Goal: Use online tool/utility: Utilize a website feature to perform a specific function

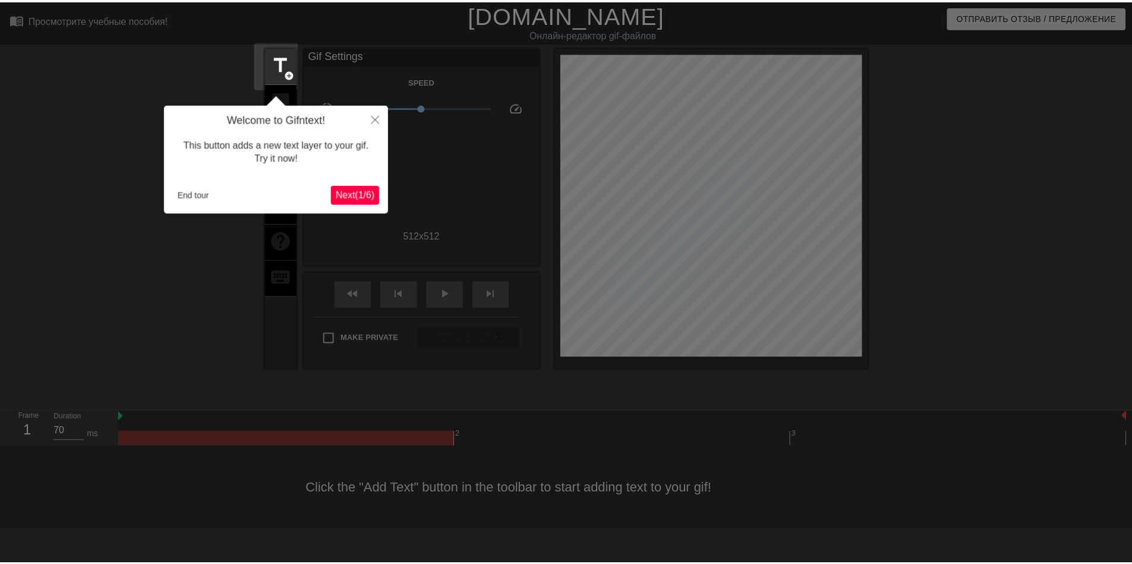
scroll to position [29, 0]
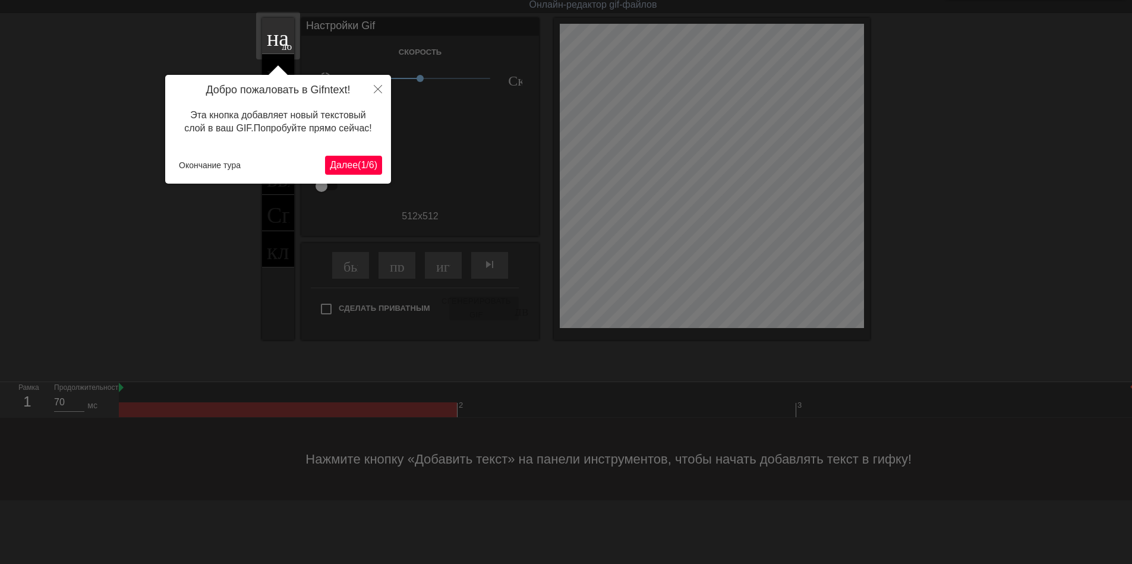
click at [364, 165] on ya-tr-span "1" at bounding box center [363, 165] width 5 height 10
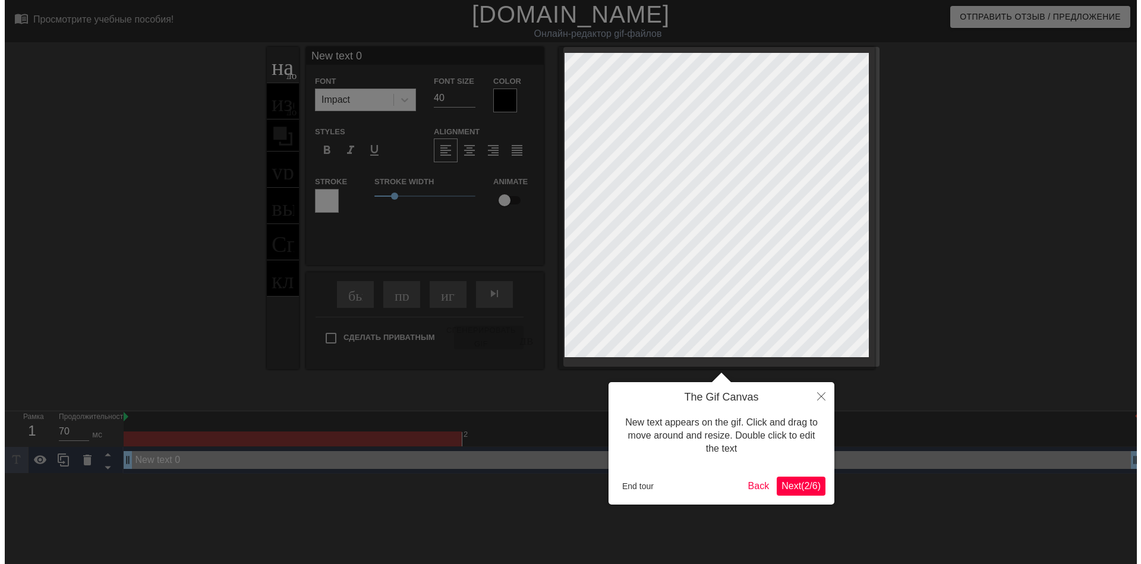
scroll to position [0, 0]
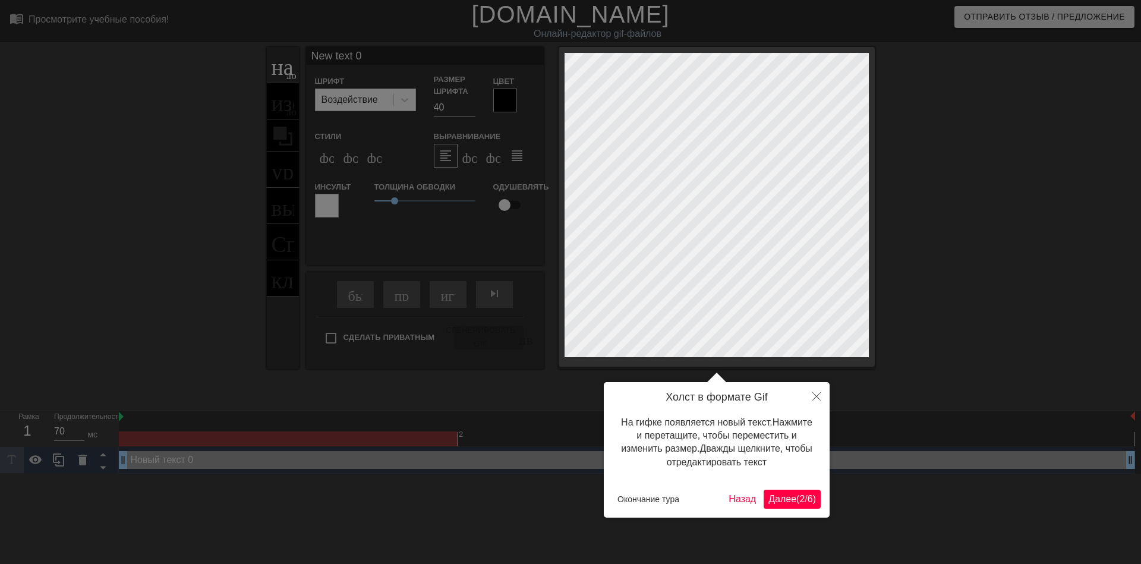
click at [797, 506] on button "Далее ( 2 / 6 )" at bounding box center [792, 499] width 57 height 19
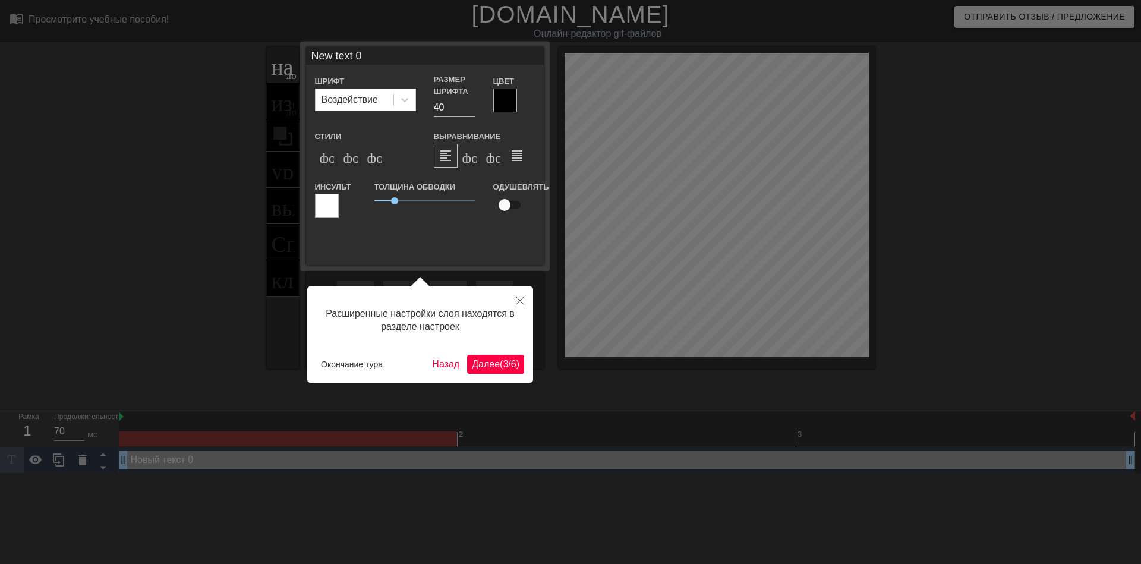
click at [501, 371] on button "Далее ( 3 / 6 )" at bounding box center [495, 364] width 57 height 19
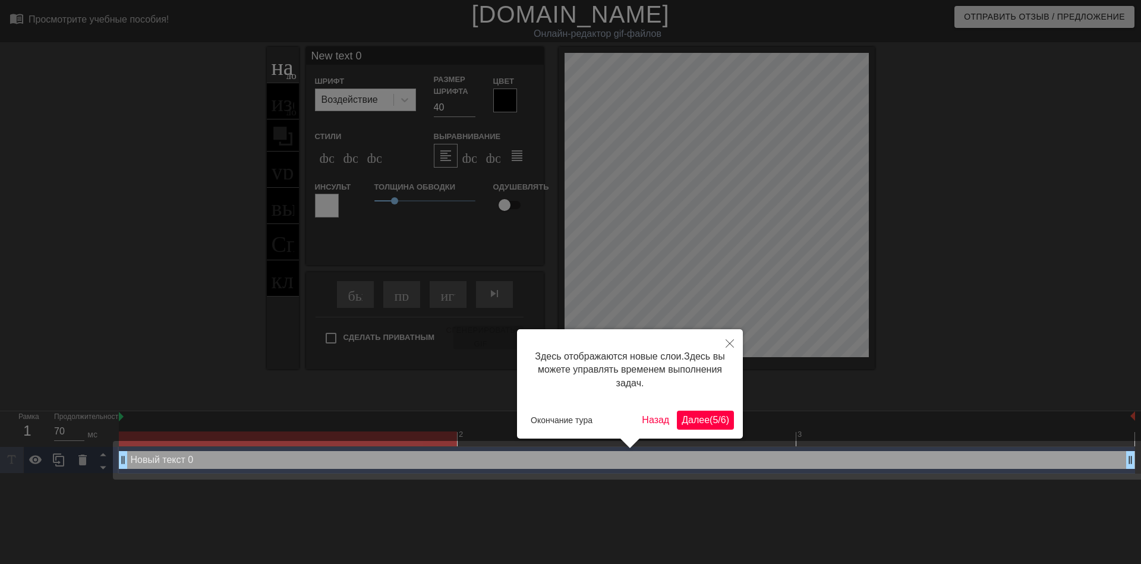
click at [698, 411] on button "Далее ( 5 / 6 )" at bounding box center [705, 420] width 57 height 19
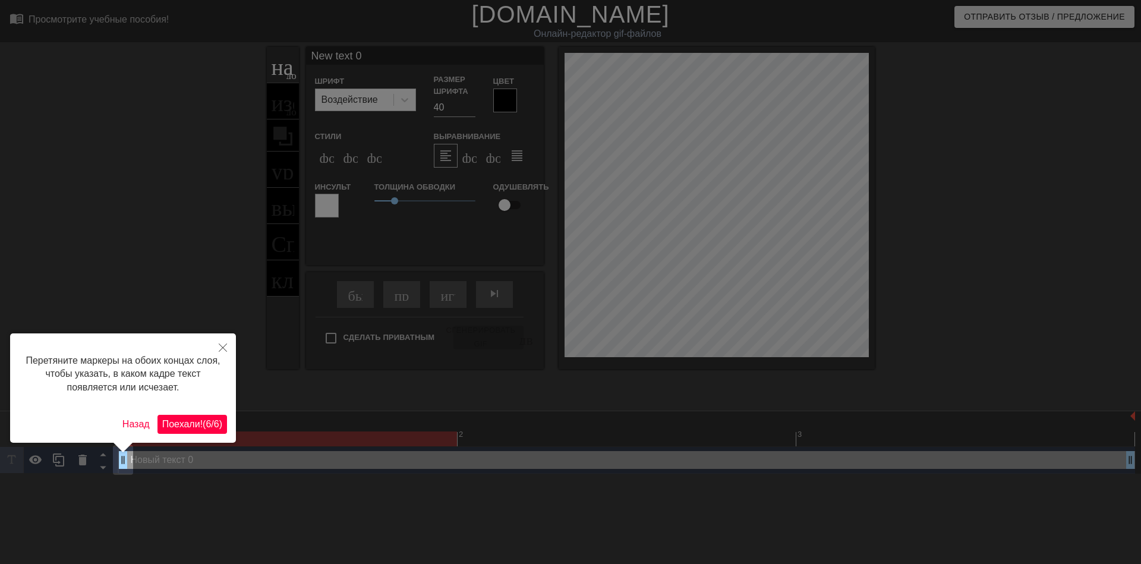
click at [190, 413] on div "Перетяните маркеры на обоих концах слоя, чтобы указать, в каком кадре текст поя…" at bounding box center [123, 387] width 226 height 109
click at [190, 419] on ya-tr-span "Поехали!" at bounding box center [182, 424] width 40 height 10
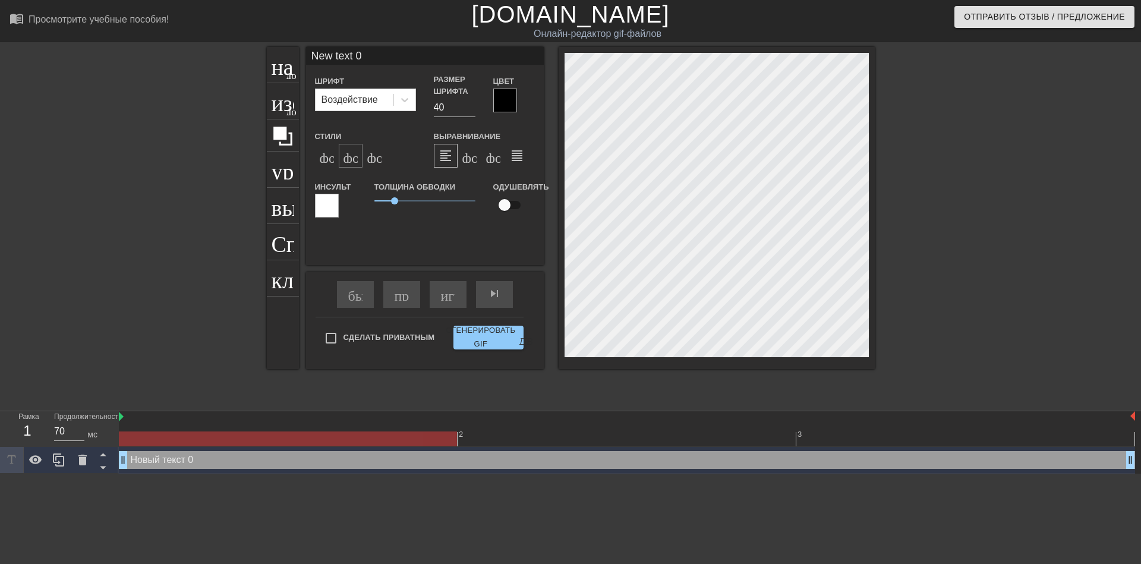
click at [353, 160] on ya-tr-span "формат_italic" at bounding box center [415, 156] width 144 height 14
click at [406, 105] on icon at bounding box center [405, 100] width 12 height 12
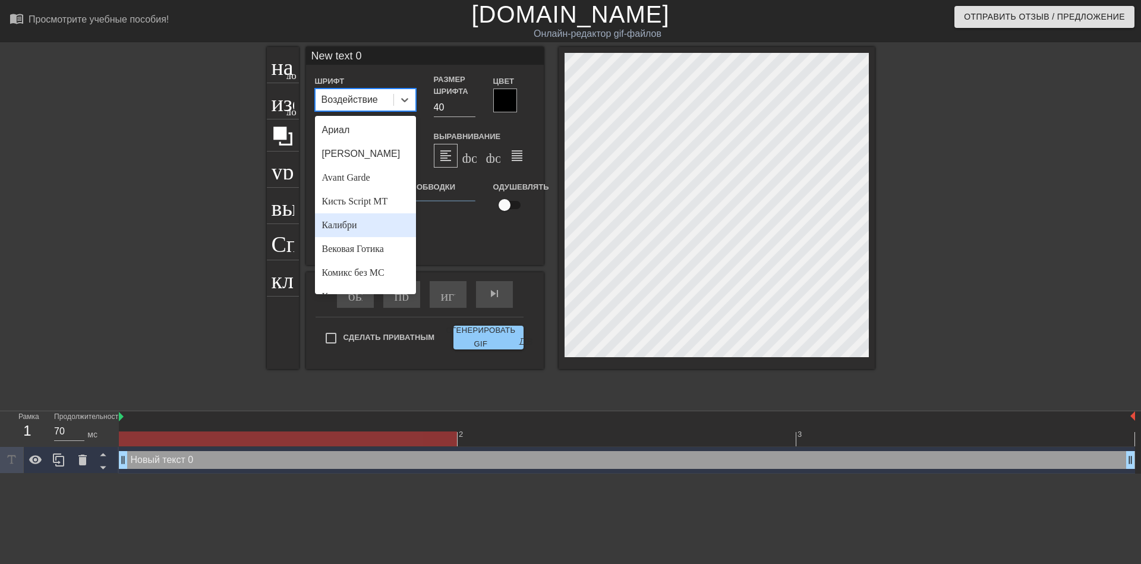
click at [359, 220] on div "Калибри" at bounding box center [365, 225] width 101 height 24
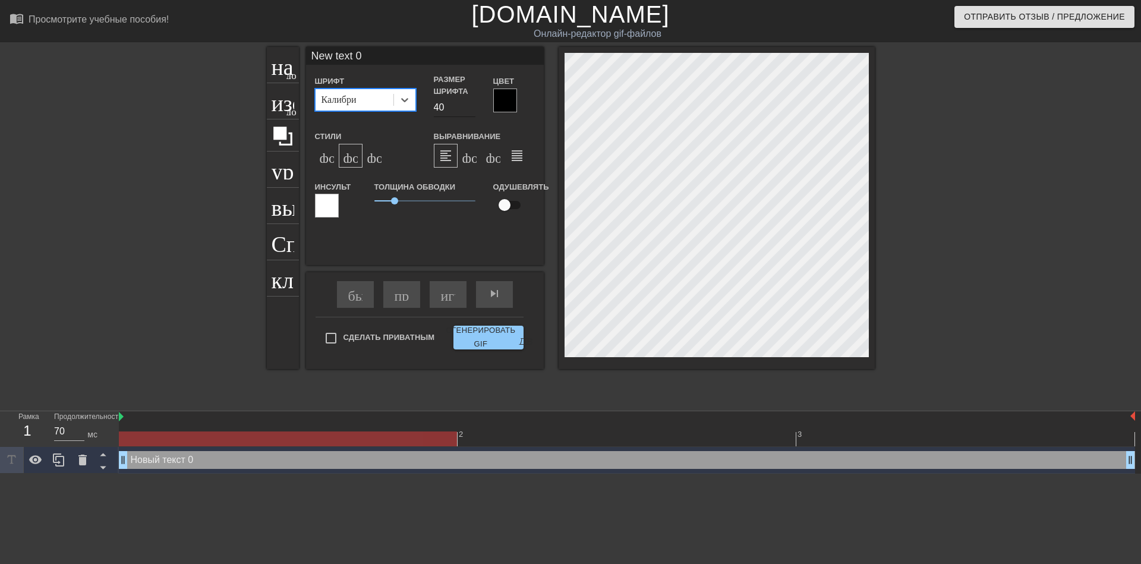
click at [439, 108] on input "40" at bounding box center [455, 107] width 42 height 19
type input "30"
type input "Nw text 0"
type textarea "Nw text 0"
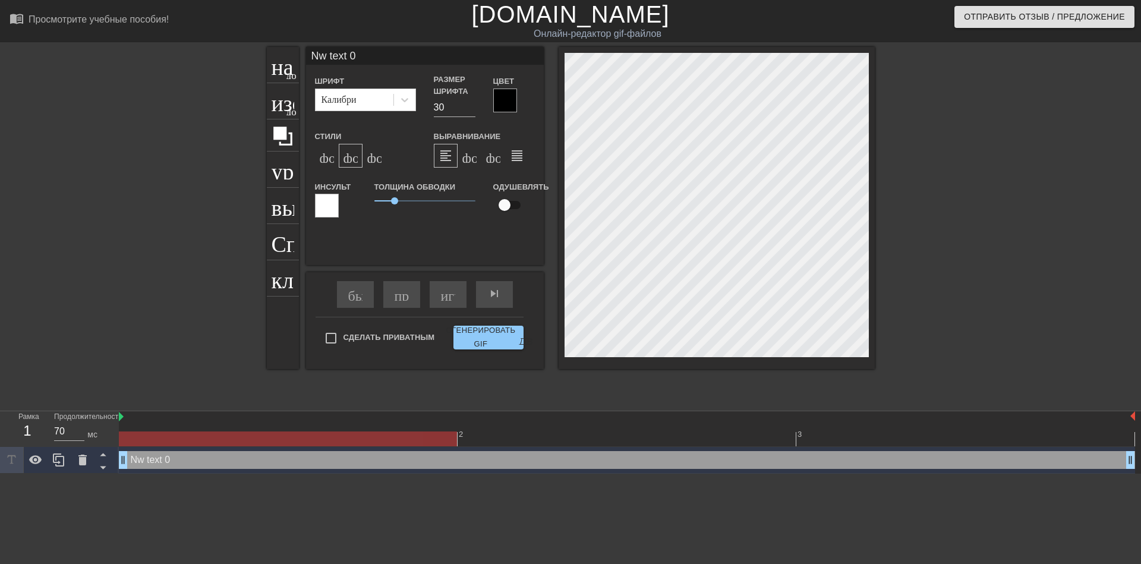
type input "w text 0"
type textarea "w text 0"
type input "text 0"
type textarea "text 0"
type input "text 0"
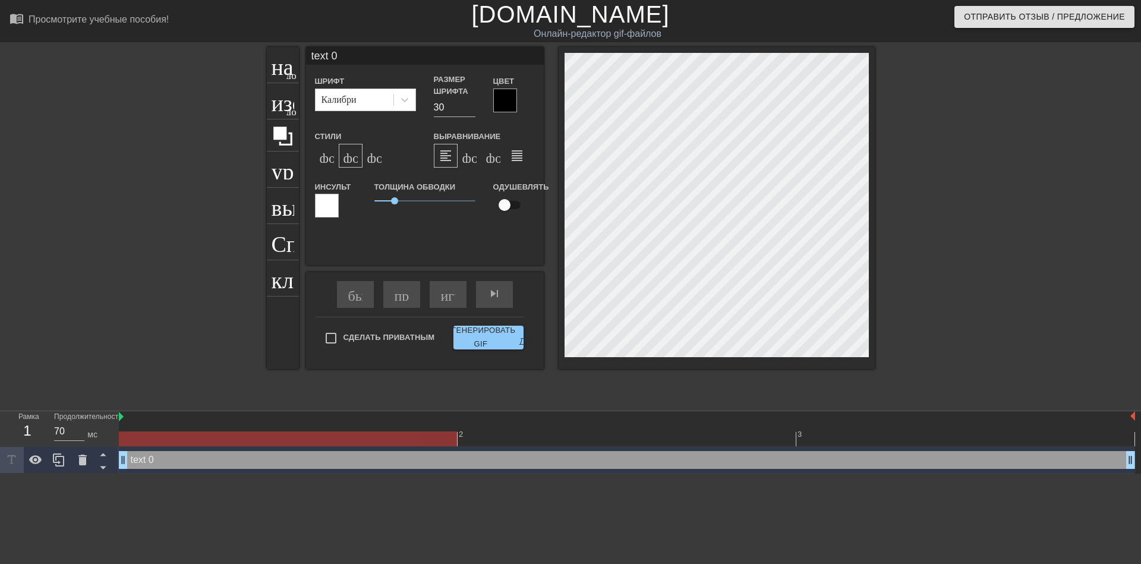
type textarea "text 0"
type input "ext 0"
type textarea "ext 0"
type input "xt 0"
type textarea "xt 0"
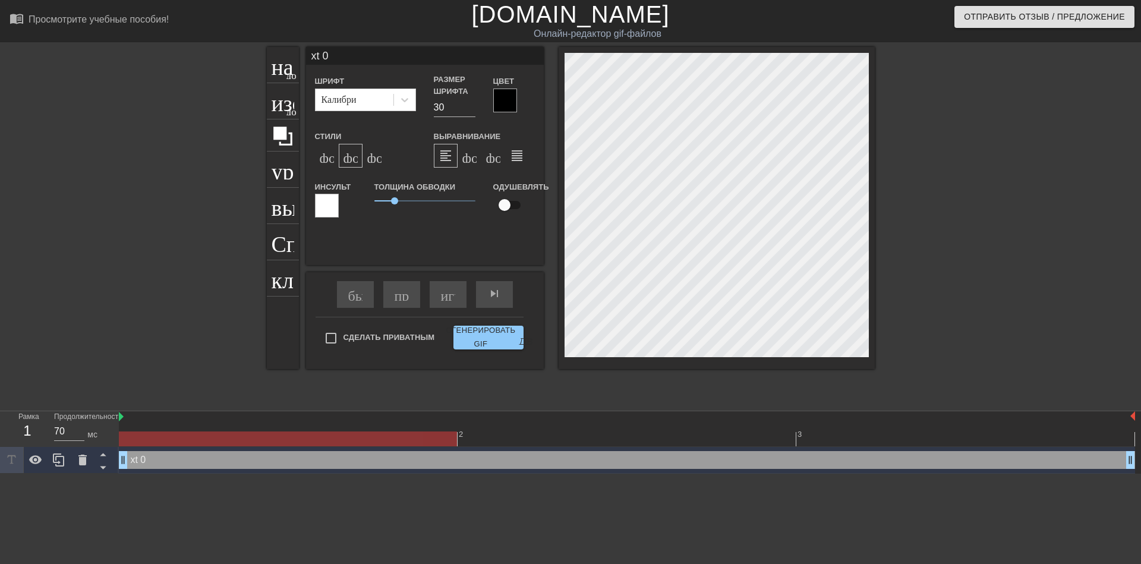
type input "t 0"
type textarea "t 0"
type input "0"
type textarea "0"
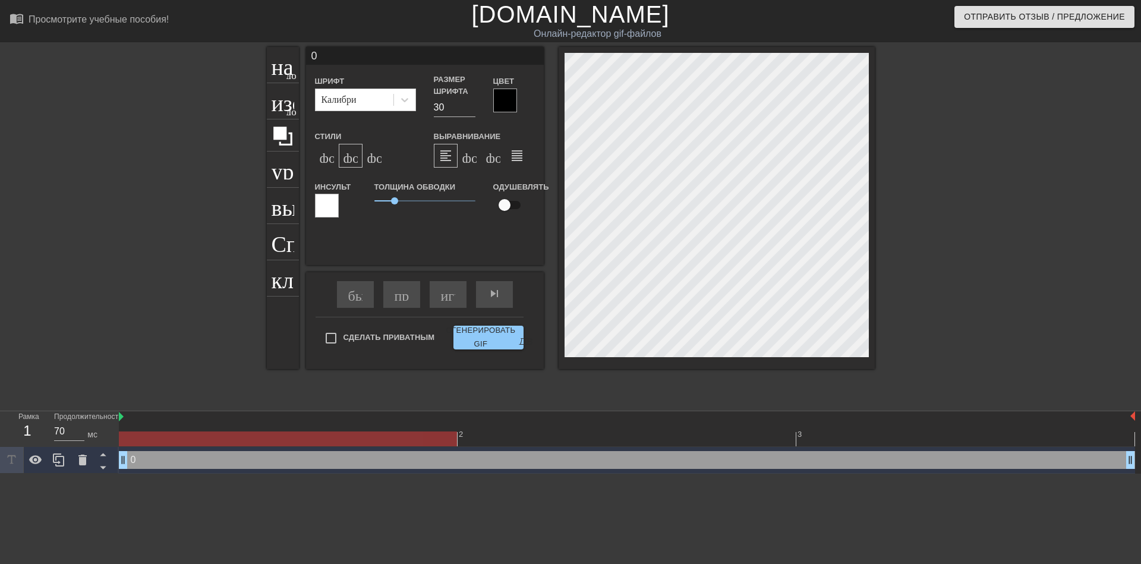
type input "0"
type textarea "0"
type input "@"
type textarea "@"
type input "@s"
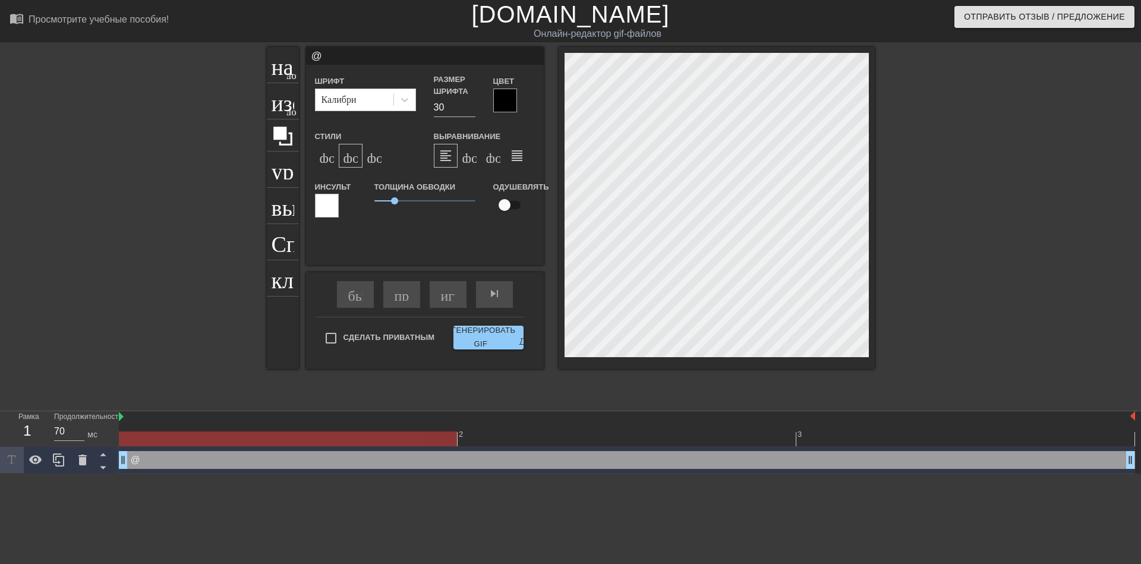
type textarea "@s"
type input "@st"
type textarea "@st"
type input "@sti"
type textarea "@sti"
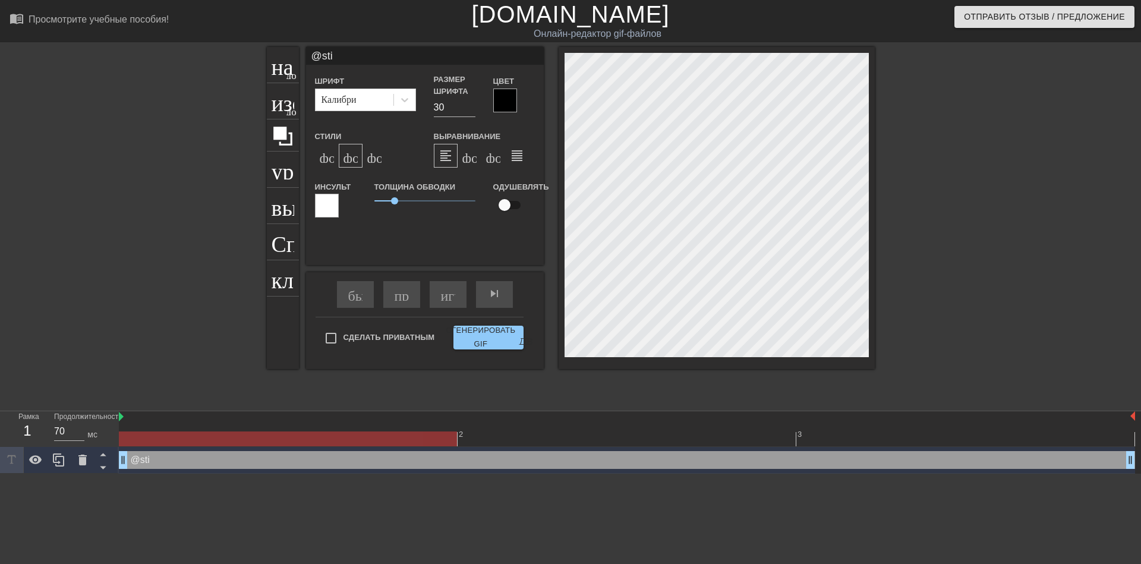
type input "@stic"
type textarea "@stic"
type input "@stick"
type textarea "@stick"
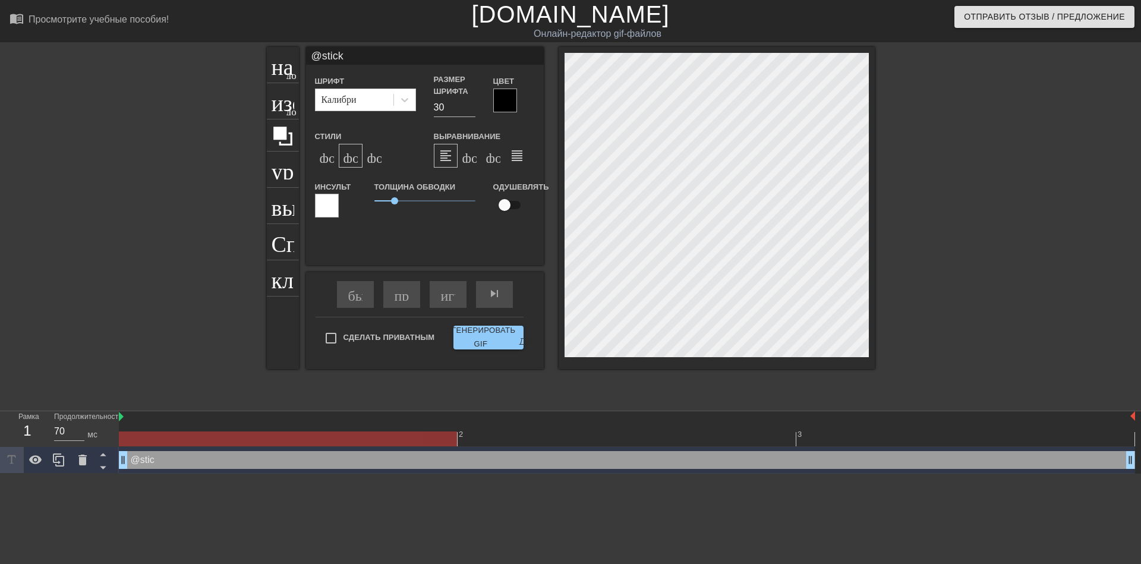
type input "@sticke"
type textarea "@sticke"
type input "@sticker"
type textarea "@sticker"
type input "@stickerb"
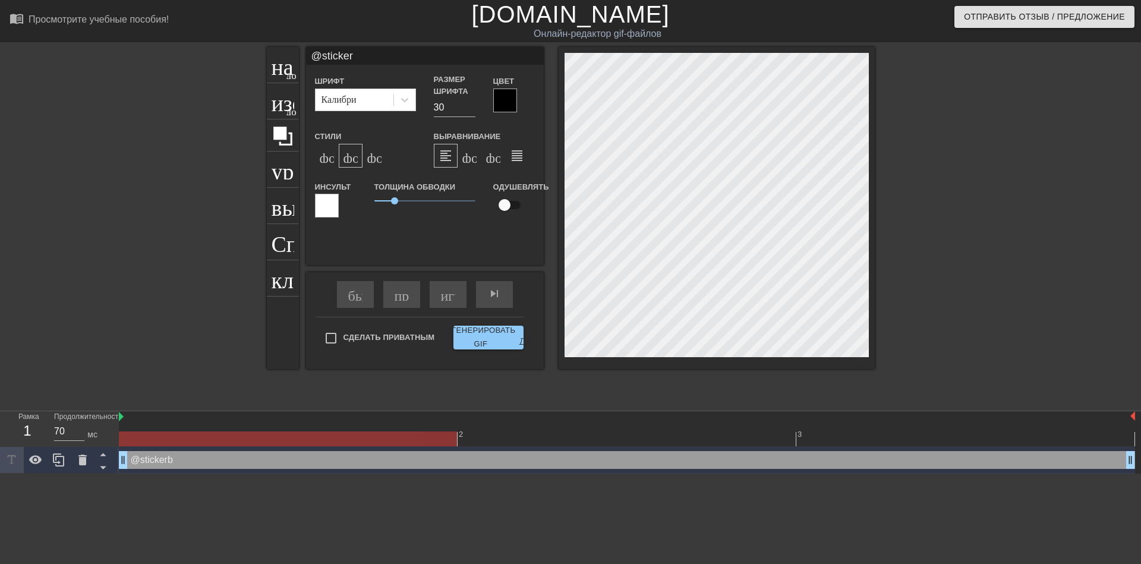
type textarea "@stickerb"
type input "@stickerba"
type textarea "@stickerba"
type input "@stickerbas"
type textarea "@stickerbas"
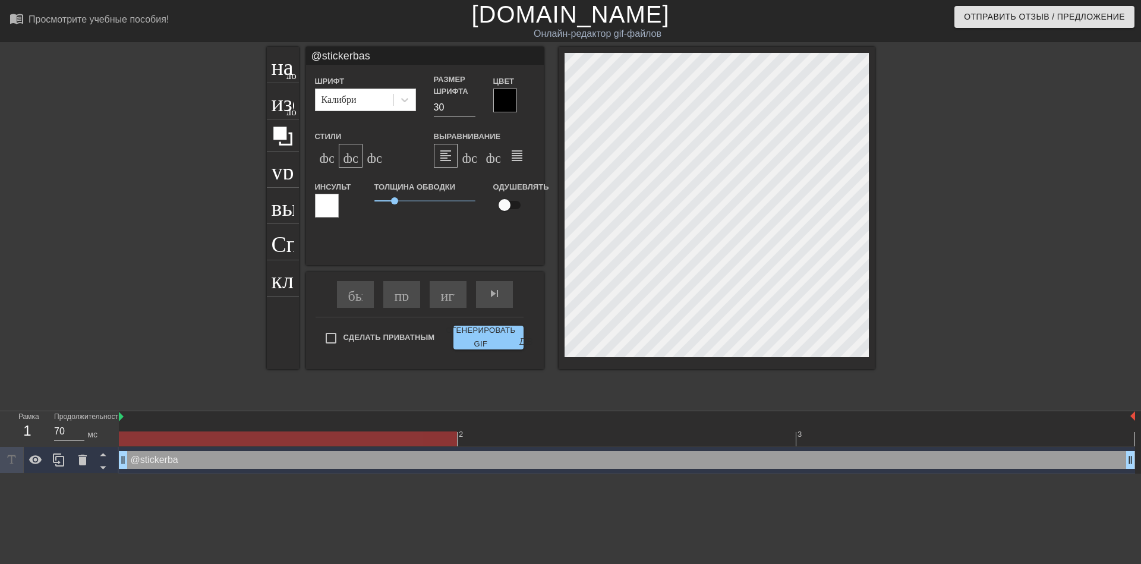
scroll to position [2, 4]
type input "@stickerbase"
type textarea "@stickerbase"
type input "@stickerbase_"
type textarea "@stickerbase_"
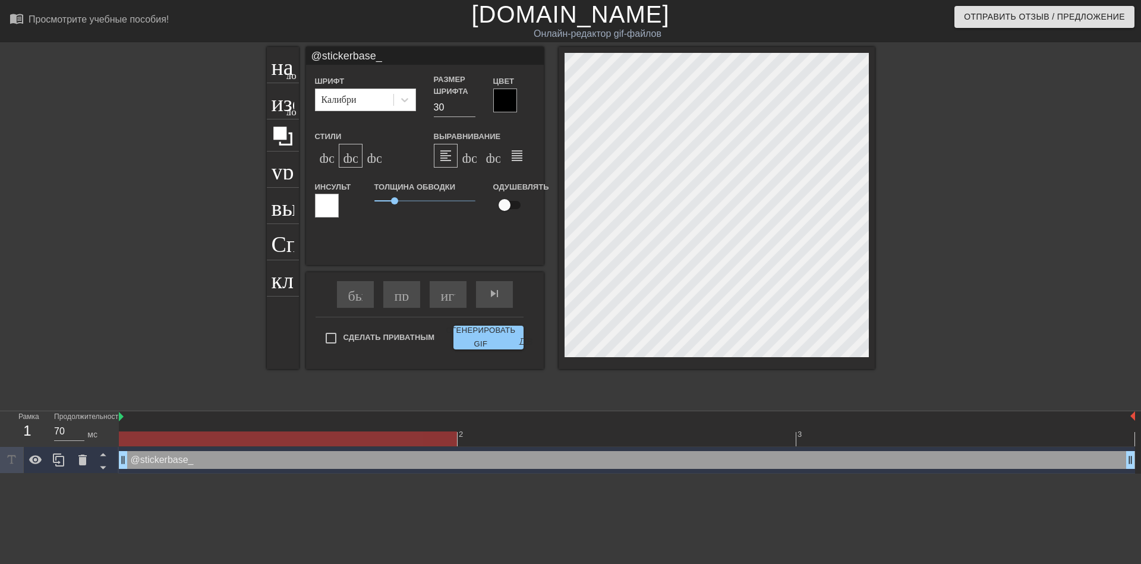
type input "@stickerbase_r"
type textarea "@stickerbase_r"
type input "@stickerbase_ru"
type textarea "@stickerbase_ru"
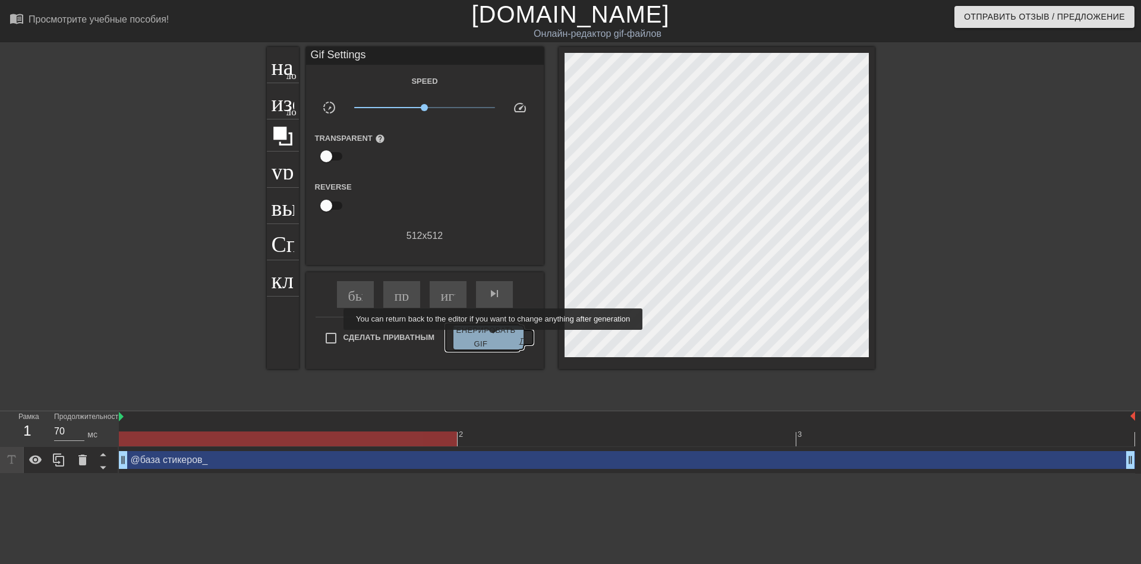
click at [494, 338] on ya-tr-span "Сгенерировать GIF" at bounding box center [481, 337] width 70 height 27
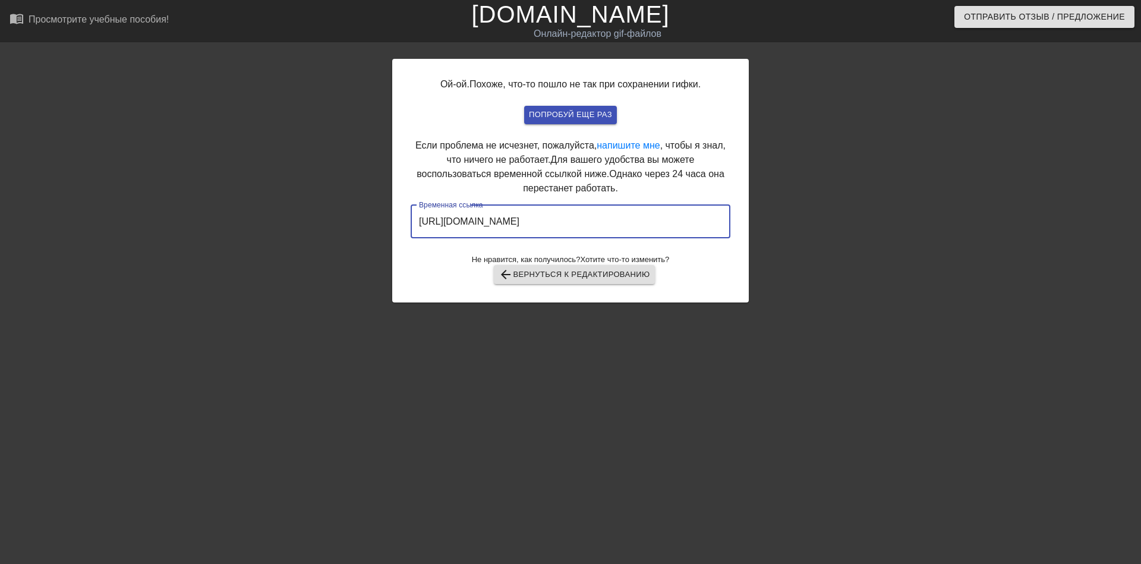
click at [572, 219] on input "[URL][DOMAIN_NAME]" at bounding box center [571, 221] width 320 height 33
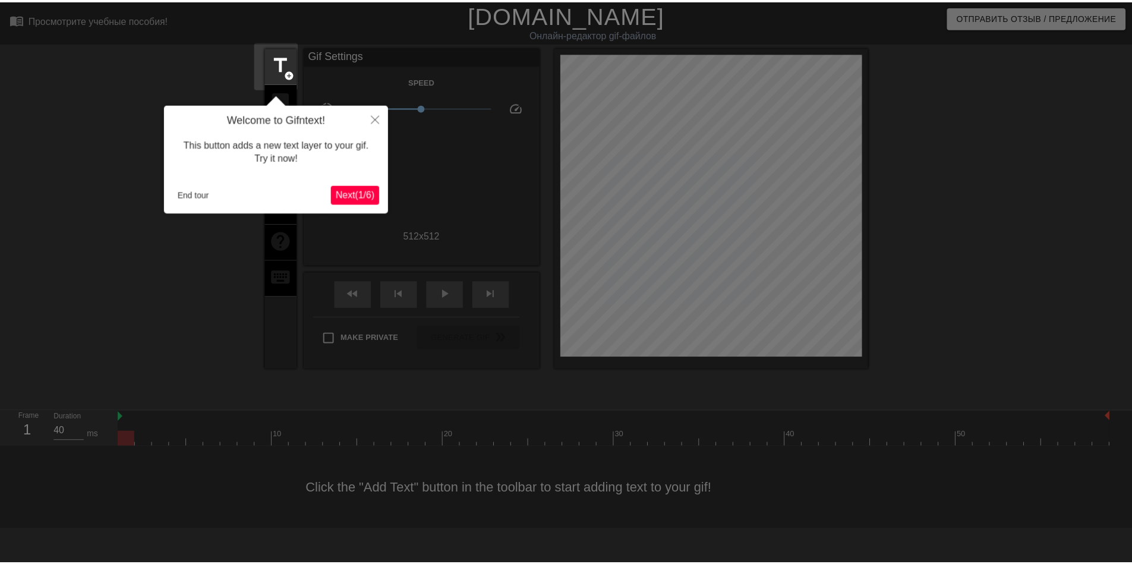
scroll to position [29, 0]
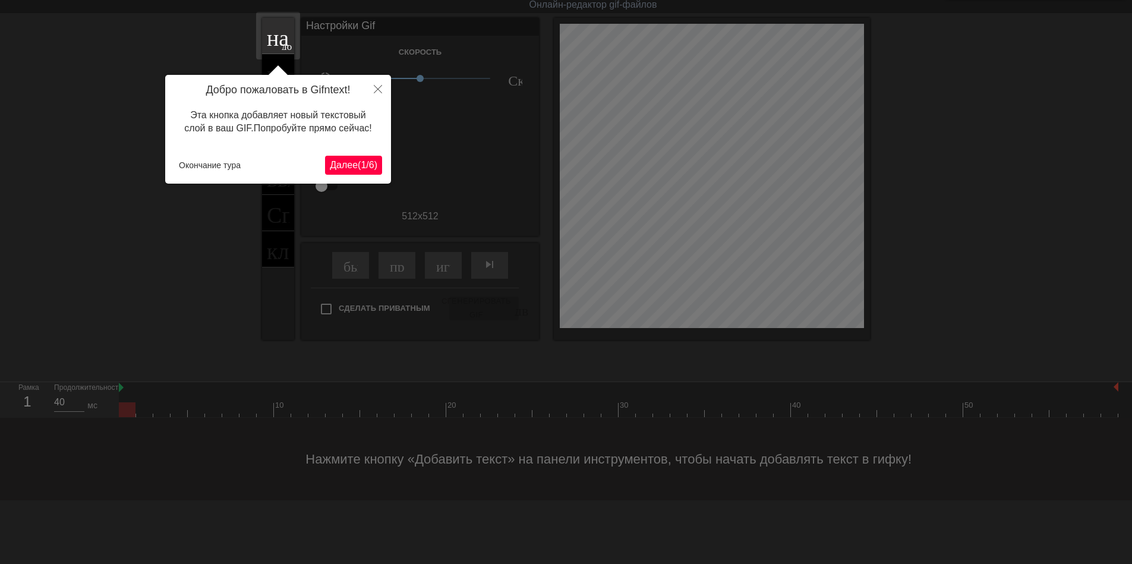
click at [364, 168] on ya-tr-span "1" at bounding box center [363, 165] width 5 height 10
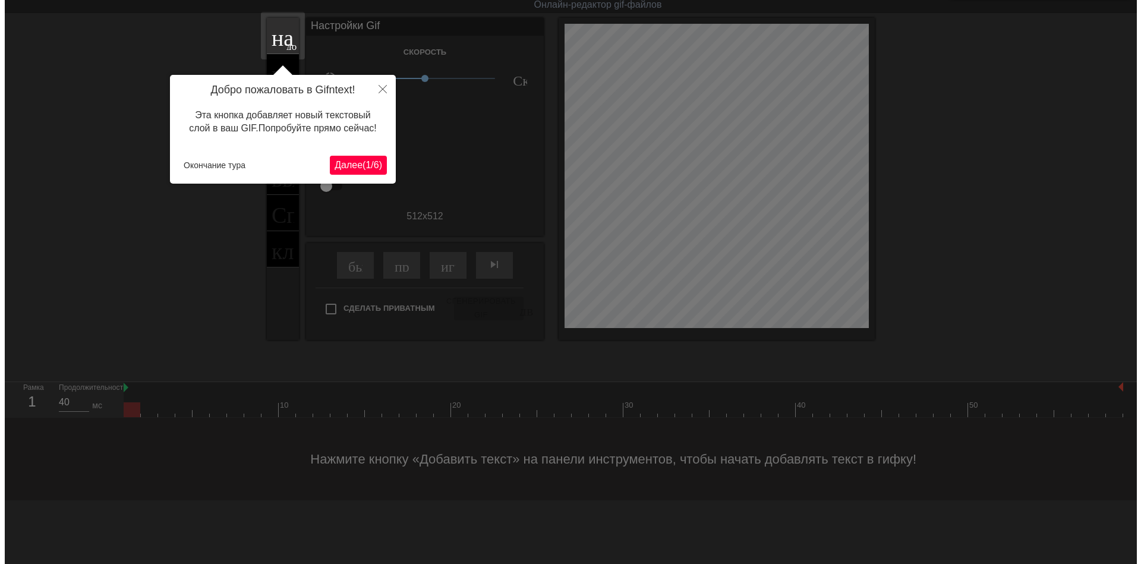
scroll to position [0, 0]
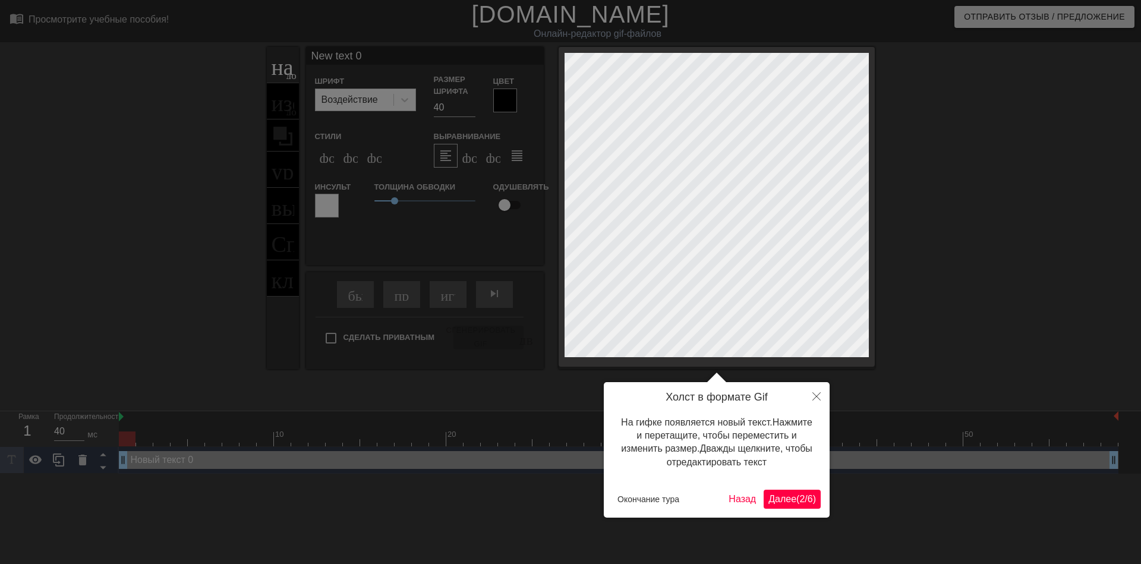
click at [769, 495] on ya-tr-span "Далее" at bounding box center [782, 499] width 28 height 10
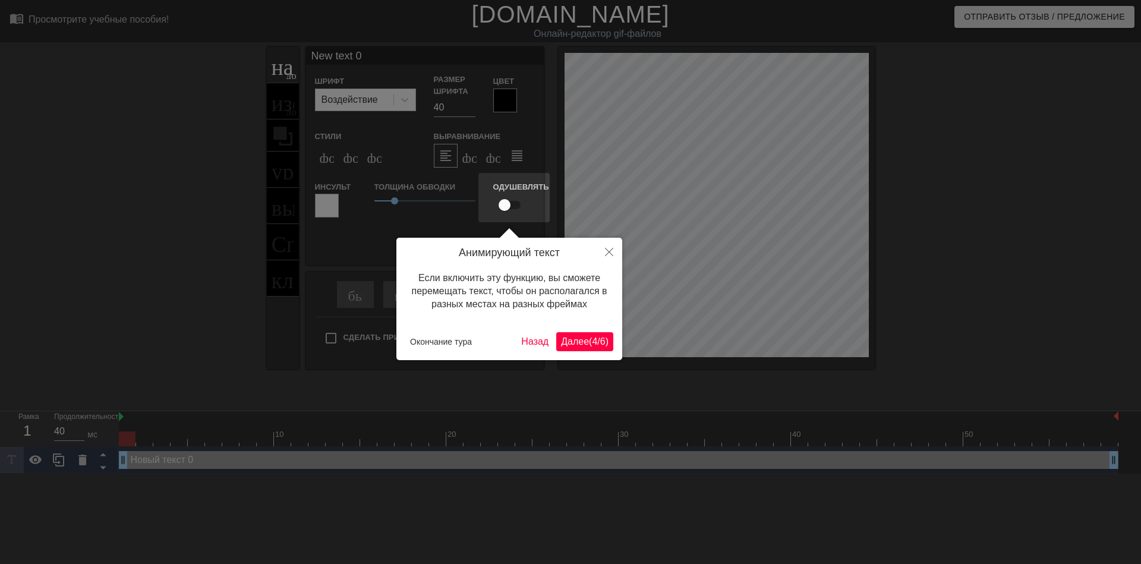
click at [585, 332] on button "Далее ( 4 / 6 )" at bounding box center [584, 341] width 57 height 19
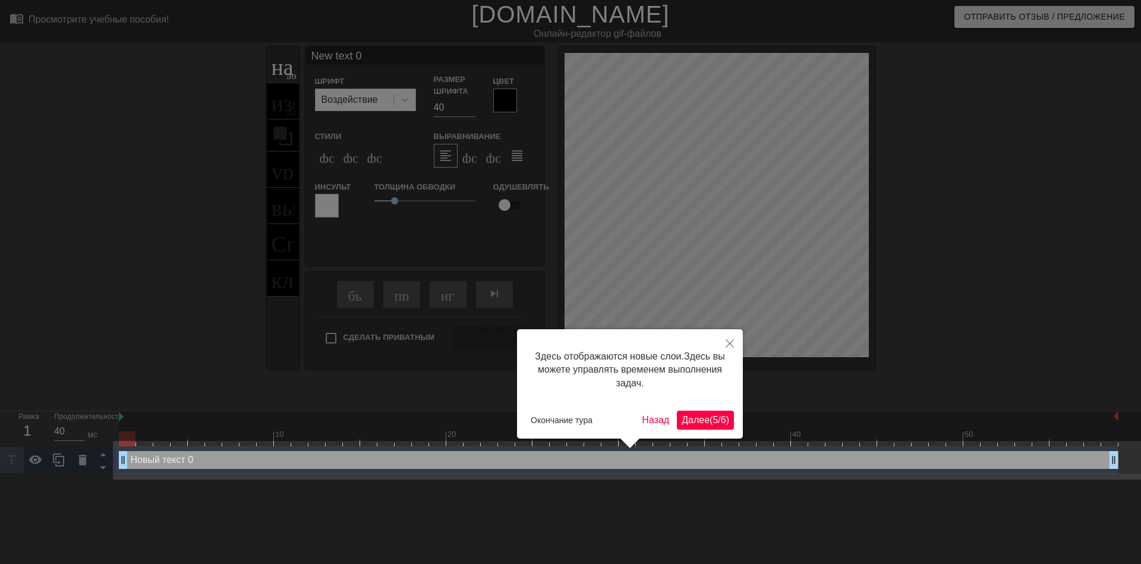
click at [686, 403] on div "Здесь отображаются новые слои. Здесь вы можете управлять временем выполнения за…" at bounding box center [630, 383] width 226 height 109
click at [686, 415] on ya-tr-span "Далее" at bounding box center [696, 420] width 28 height 10
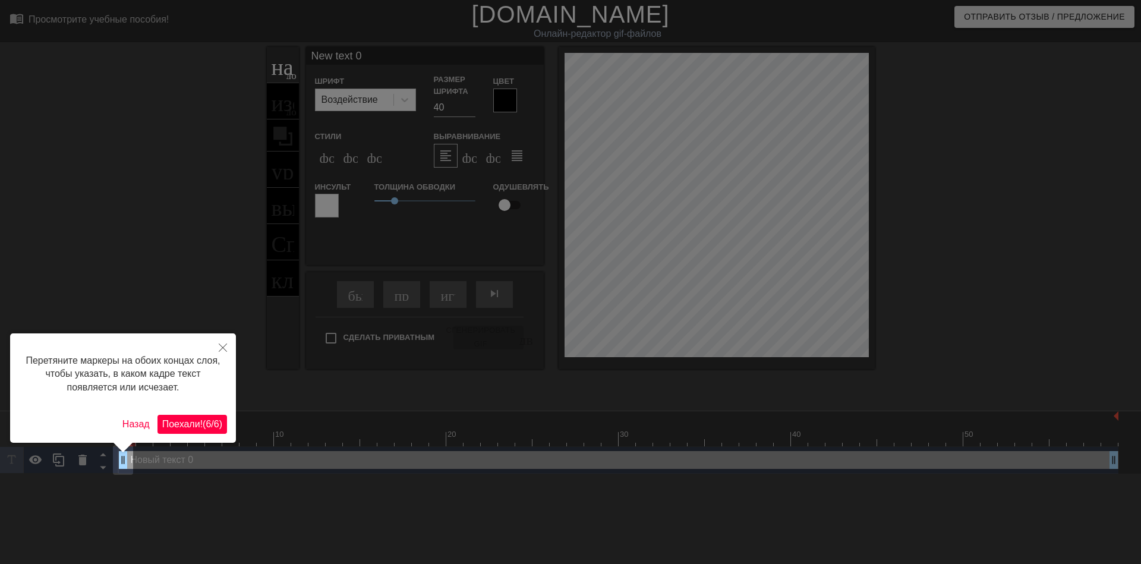
click at [216, 409] on div "Перетяните маркеры на обоих концах слоя, чтобы указать, в каком кадре текст поя…" at bounding box center [123, 387] width 226 height 109
click at [222, 422] on ya-tr-span ")" at bounding box center [220, 424] width 3 height 10
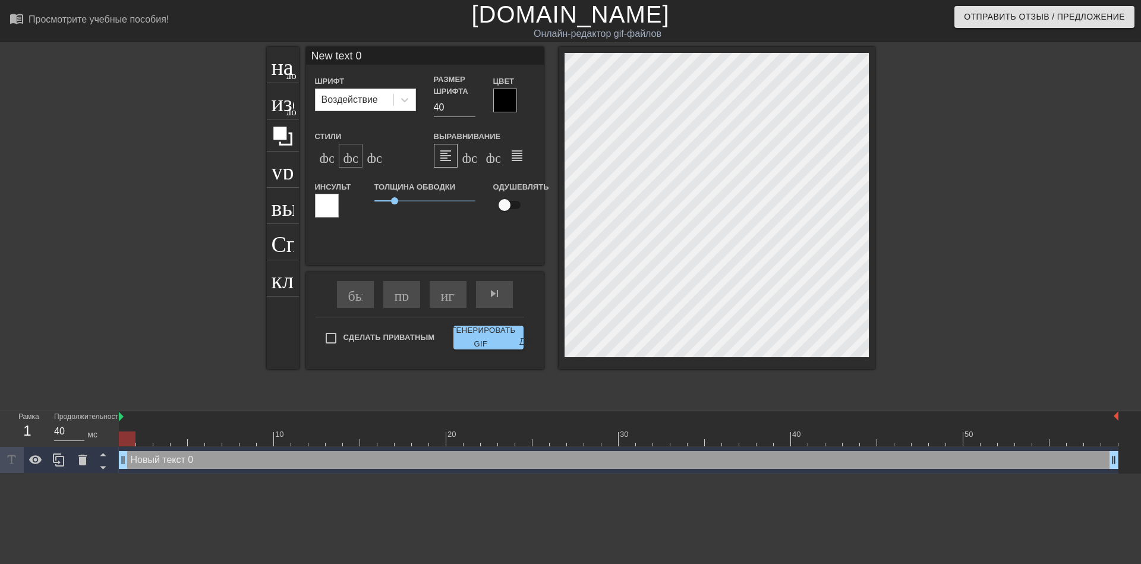
click at [346, 159] on ya-tr-span "формат_italic" at bounding box center [415, 156] width 144 height 14
click at [437, 106] on input "40" at bounding box center [455, 107] width 42 height 19
type input "30"
click at [406, 100] on icon at bounding box center [405, 100] width 12 height 12
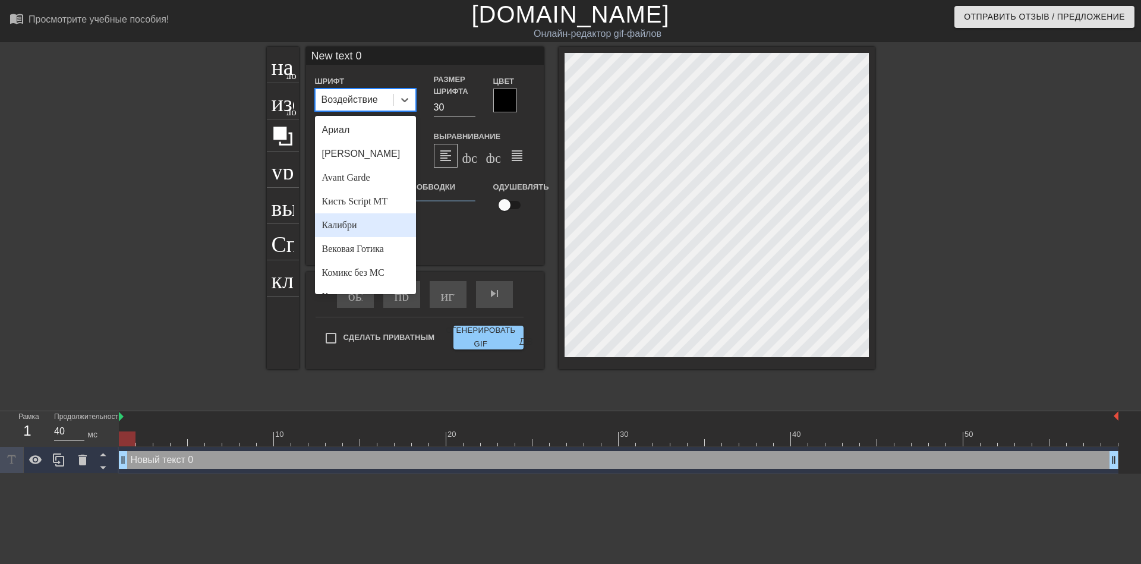
click at [354, 228] on ya-tr-span "Калибри" at bounding box center [339, 225] width 35 height 10
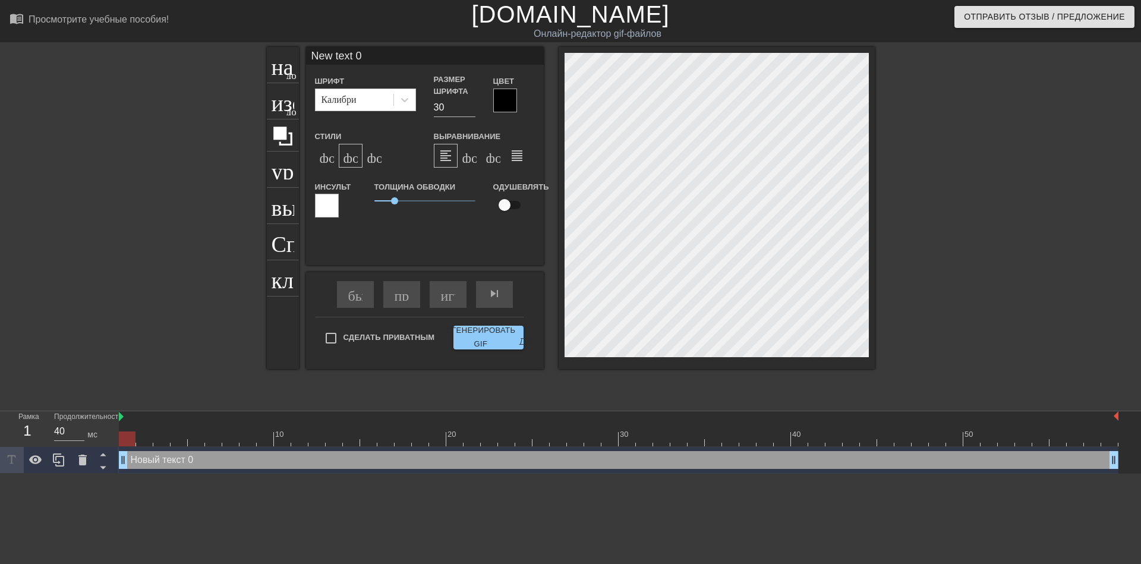
scroll to position [2, 1]
type input "ew text 0"
type textarea "ew text 0"
type input "w text 0"
type textarea "w text 0"
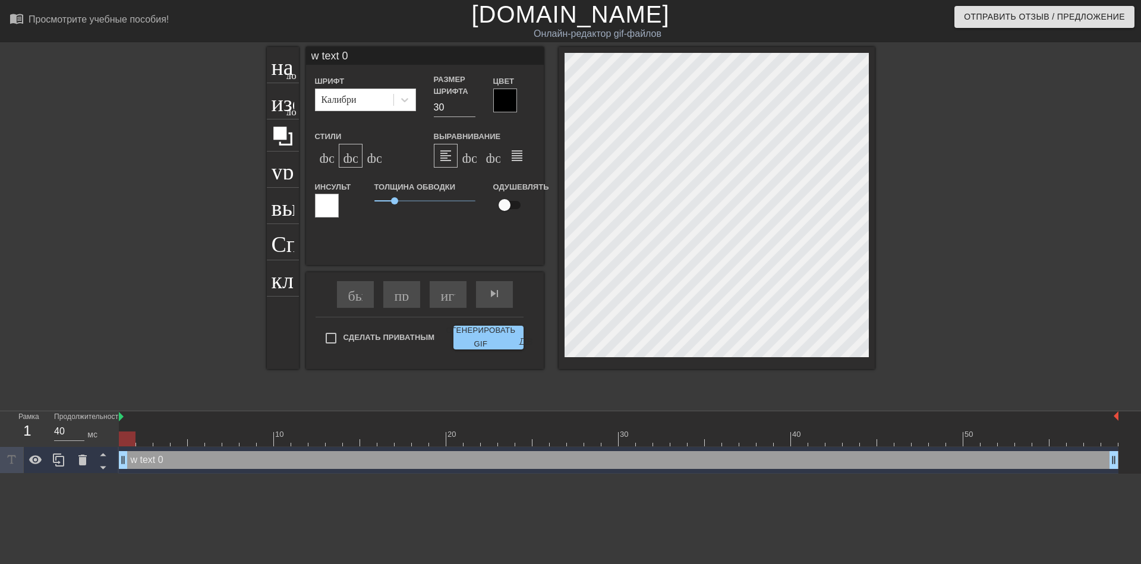
type input "text 0"
type textarea "text 0"
type input "text 0"
type textarea "text 0"
type input "ext 0"
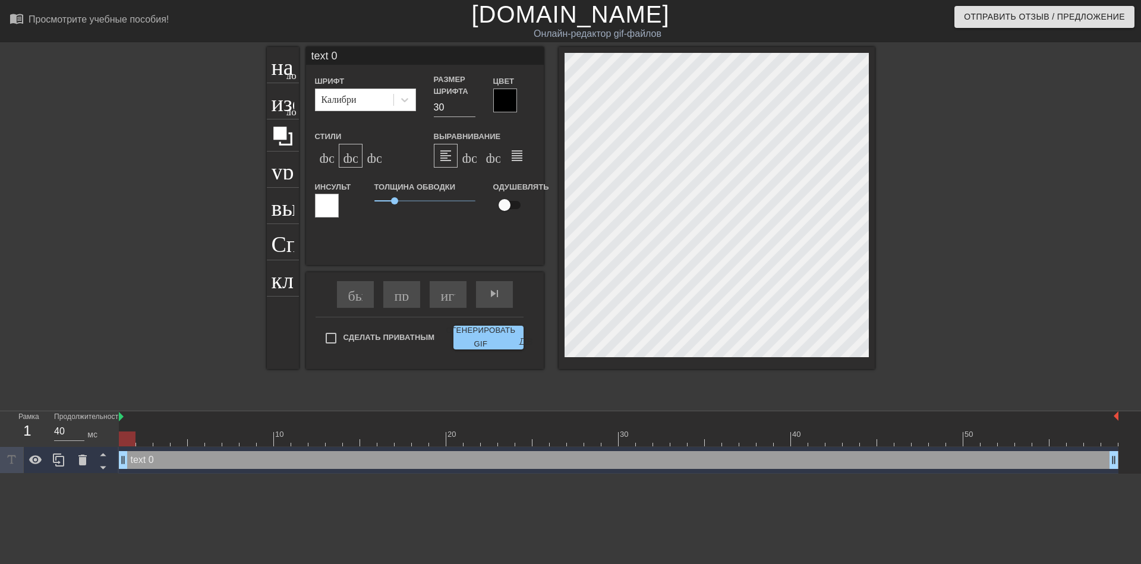
type textarea "ext 0"
type input "xt 0"
type textarea "xt 0"
type input "t 0"
type textarea "t 0"
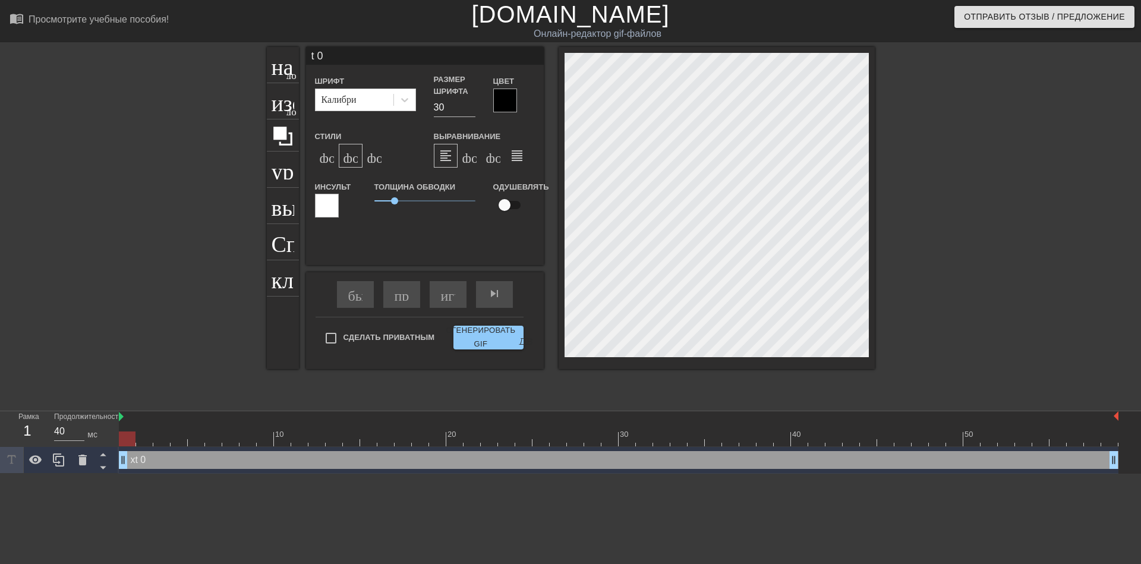
type input "0"
type textarea "0"
type input "0"
type textarea "0"
type input "@"
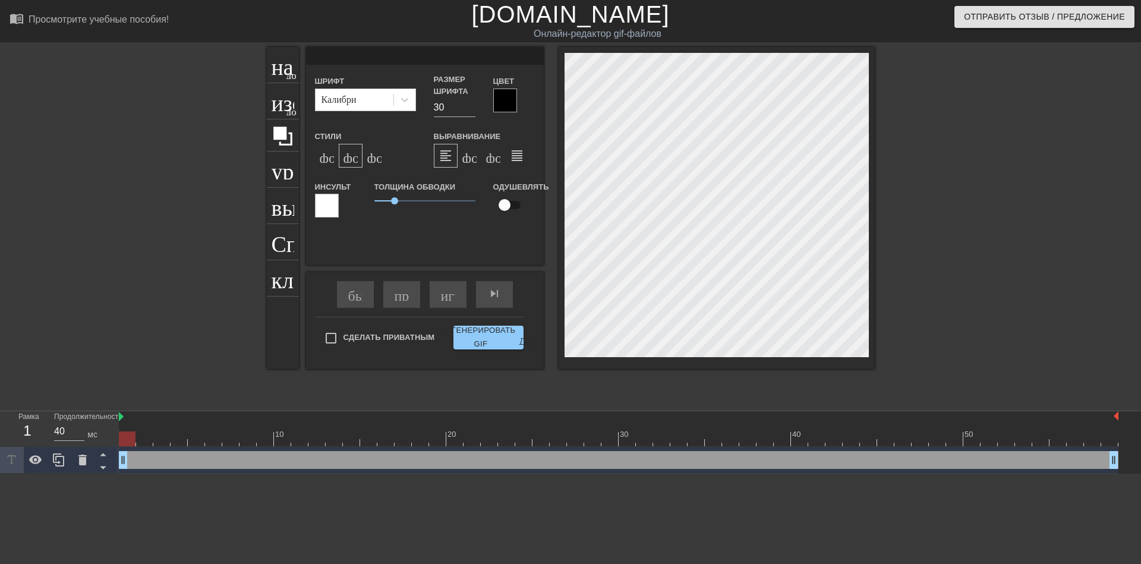
type textarea "@"
type input "@s"
type textarea "@s"
type input "@st"
type textarea "@st"
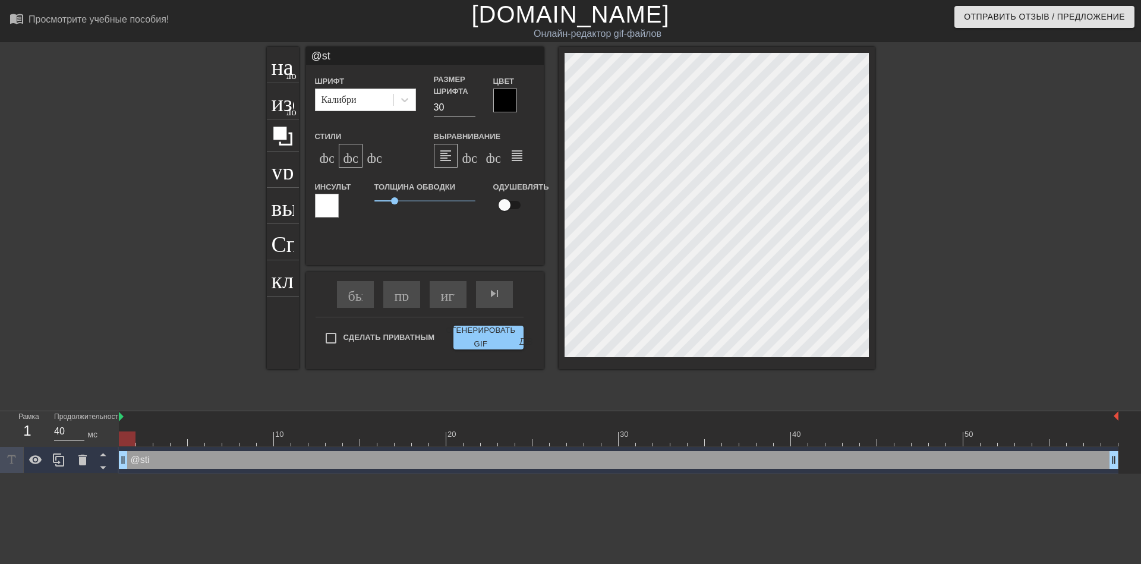
type input "@sti"
type textarea "@sti"
type input "@stic"
type textarea "@stic"
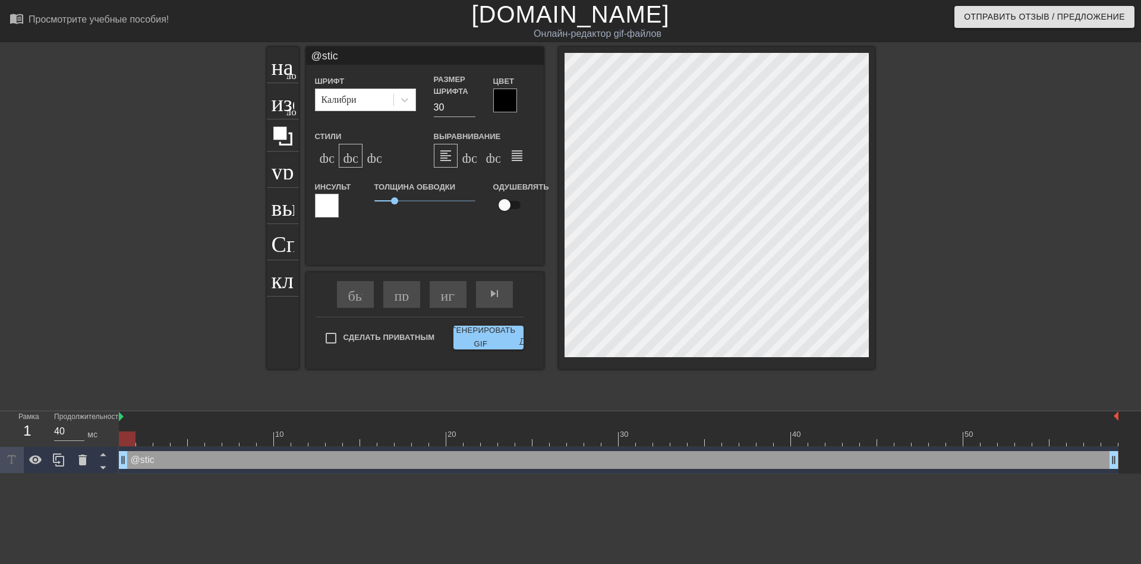
type input "@stick"
type textarea "@stick"
type input "@sticke"
type textarea "@sticke"
type input "@sticker"
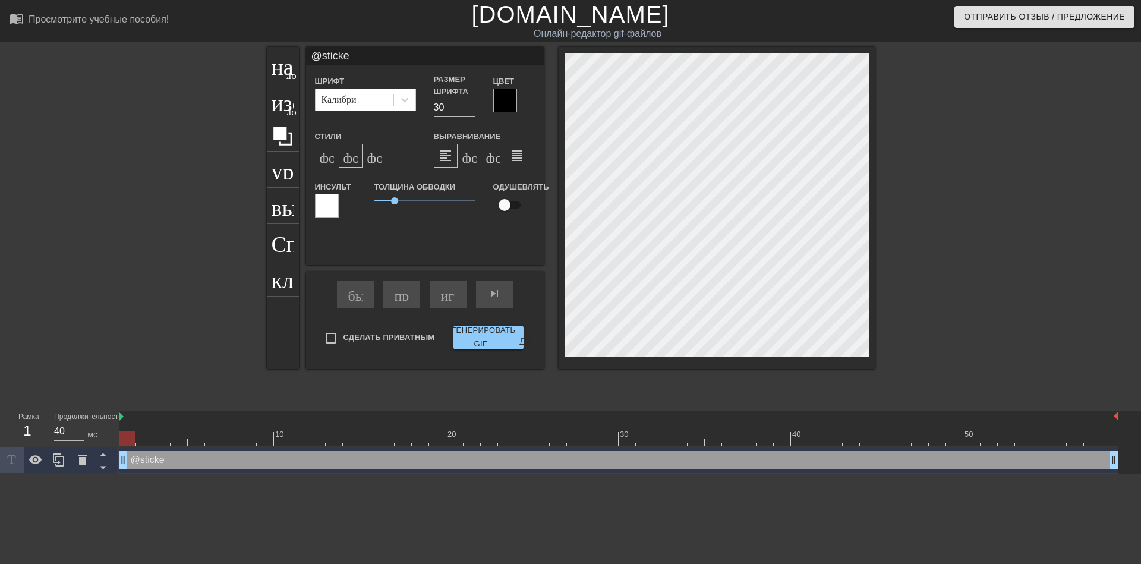
type textarea "@sticker"
type input "@stickerb"
type textarea "@stickerba"
type input "@stickerbas"
type textarea "@stickerbas"
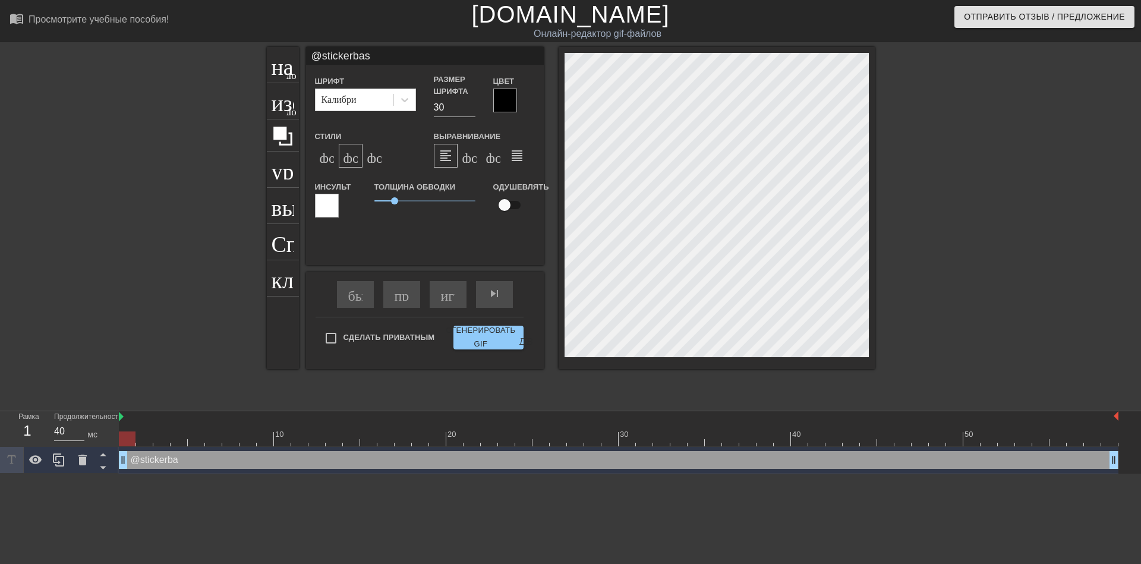
scroll to position [2, 4]
type input "@stickerbase"
type textarea "@stickerbase"
type input "@stickerbase_"
type textarea "@stickerbase_"
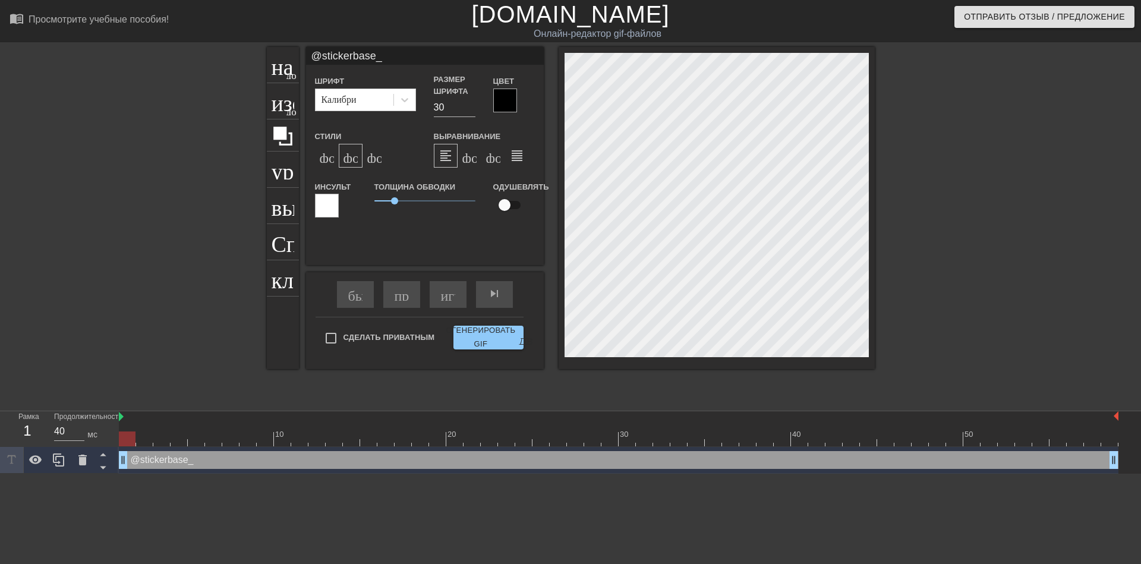
type input "@stickerbase_r"
type textarea "@stickerbase_r"
type input "@stickerbase_ru"
type textarea "@stickerbase_ru"
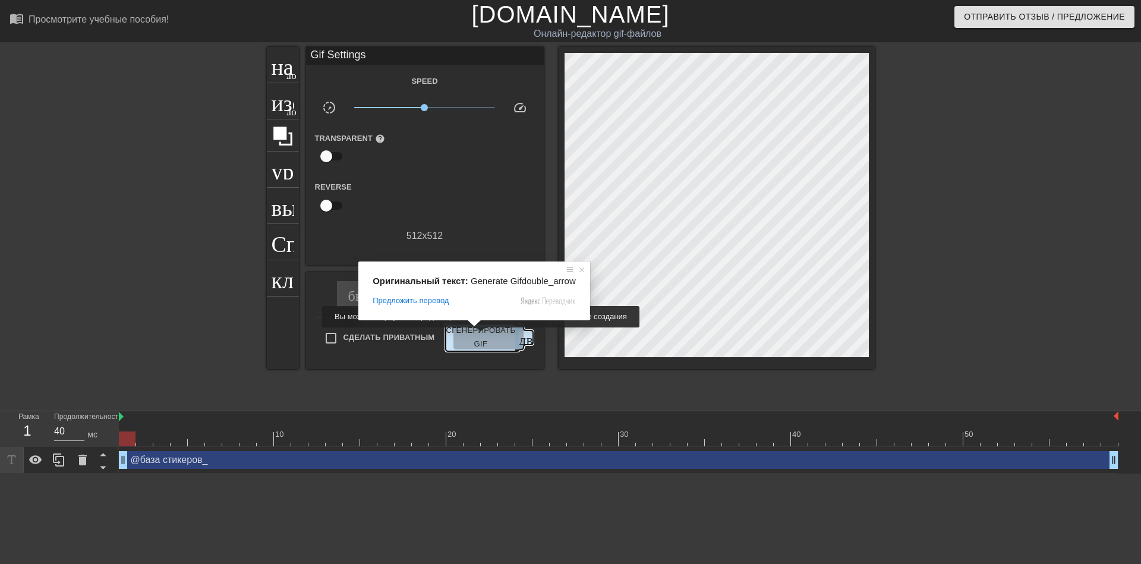
click at [478, 336] on ya-tr-span "Сгенерировать GIF" at bounding box center [481, 337] width 70 height 27
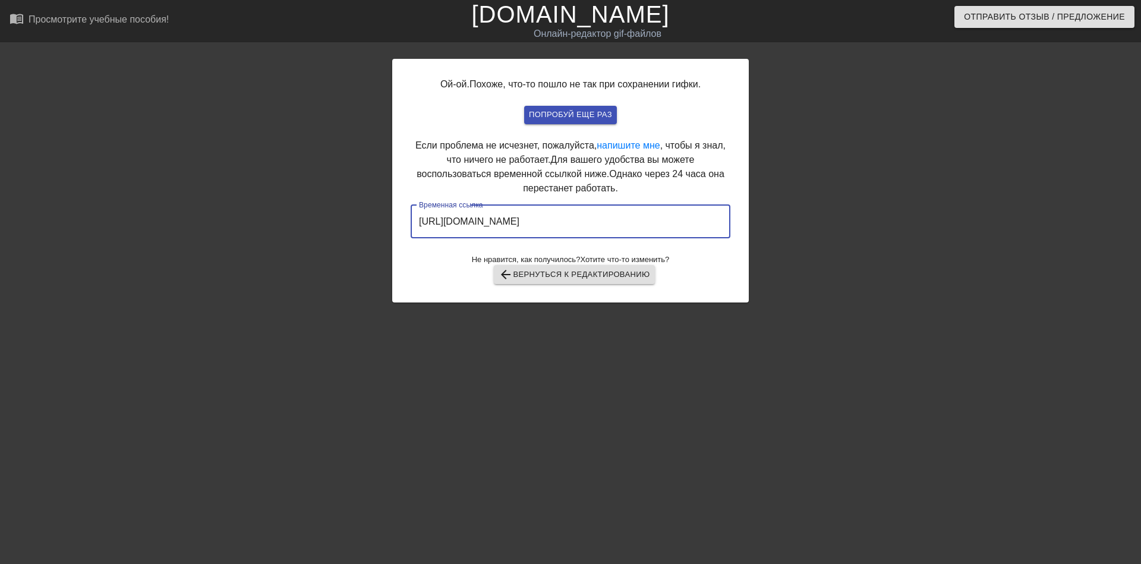
click at [533, 220] on input "https://www.gifntext.com/temp_generations/8J6NvTqM.gif" at bounding box center [571, 221] width 320 height 33
click at [538, 219] on input "https://www.gifntext.com/temp_generations/8J6NvTqM.gif" at bounding box center [571, 221] width 320 height 33
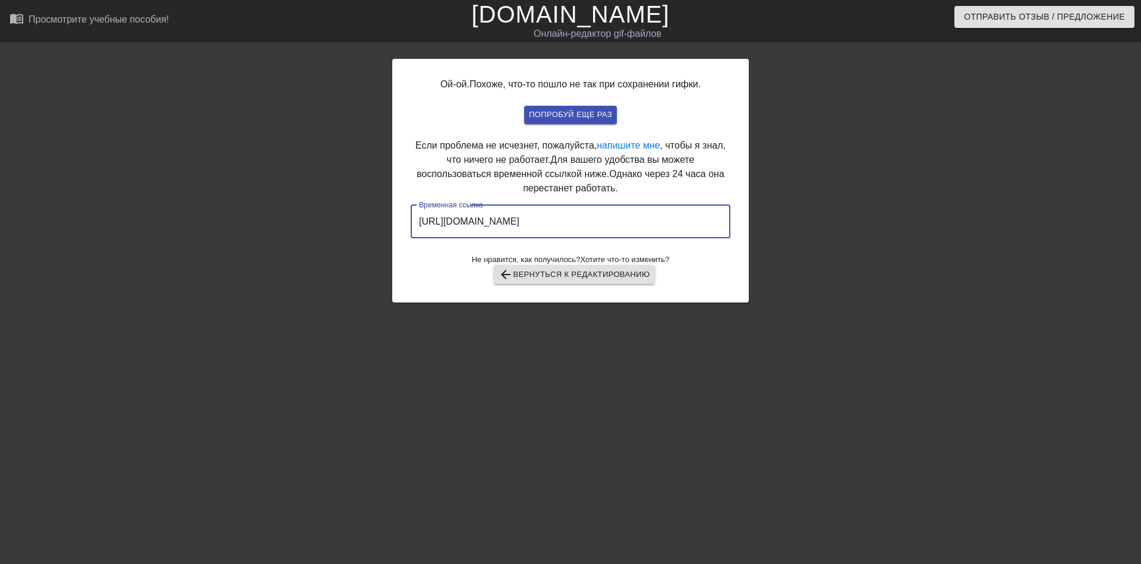
click at [538, 219] on input "https://www.gifntext.com/temp_generations/8J6NvTqM.gif" at bounding box center [571, 221] width 320 height 33
